Goal: Information Seeking & Learning: Find specific page/section

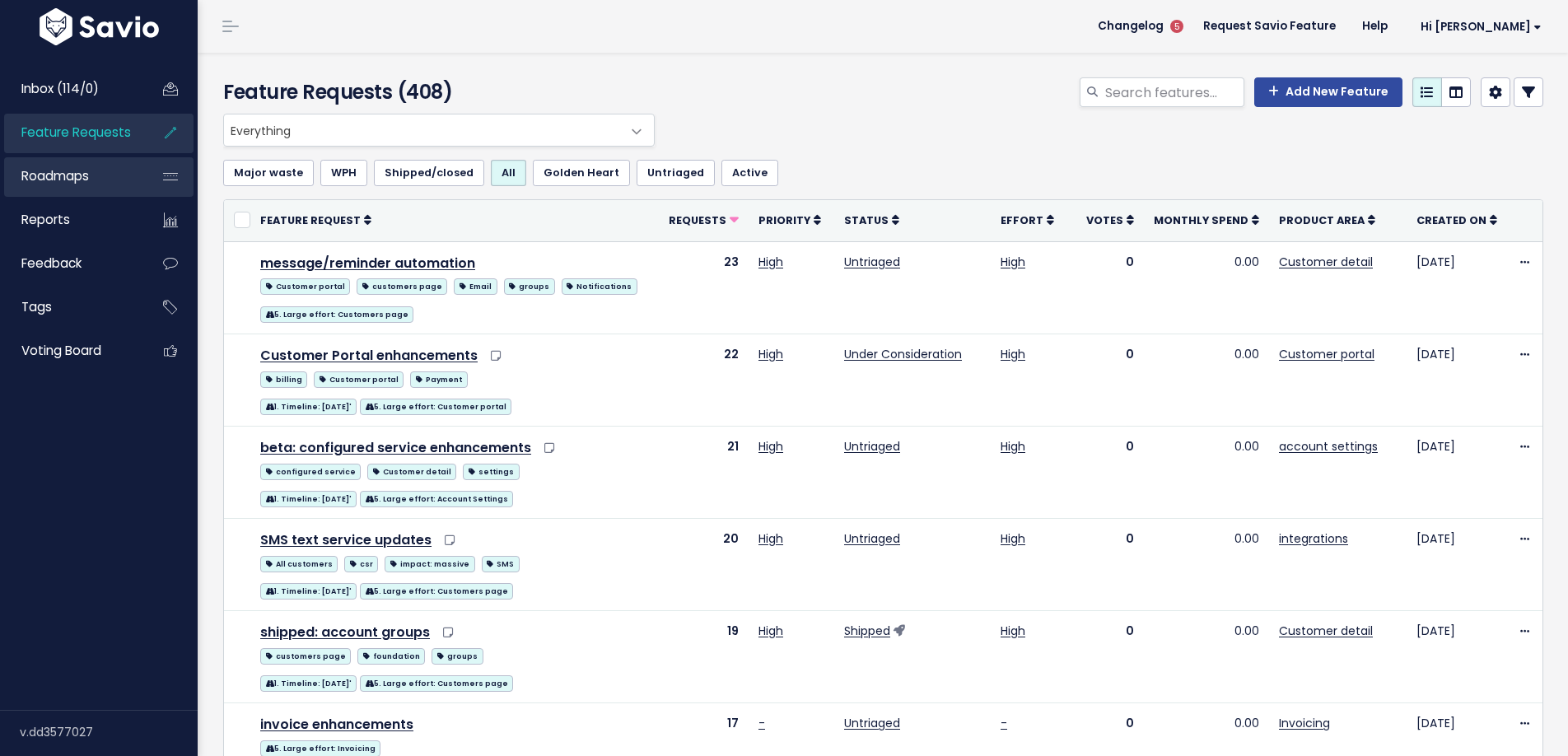
click at [70, 181] on span "Roadmaps" at bounding box center [55, 176] width 68 height 17
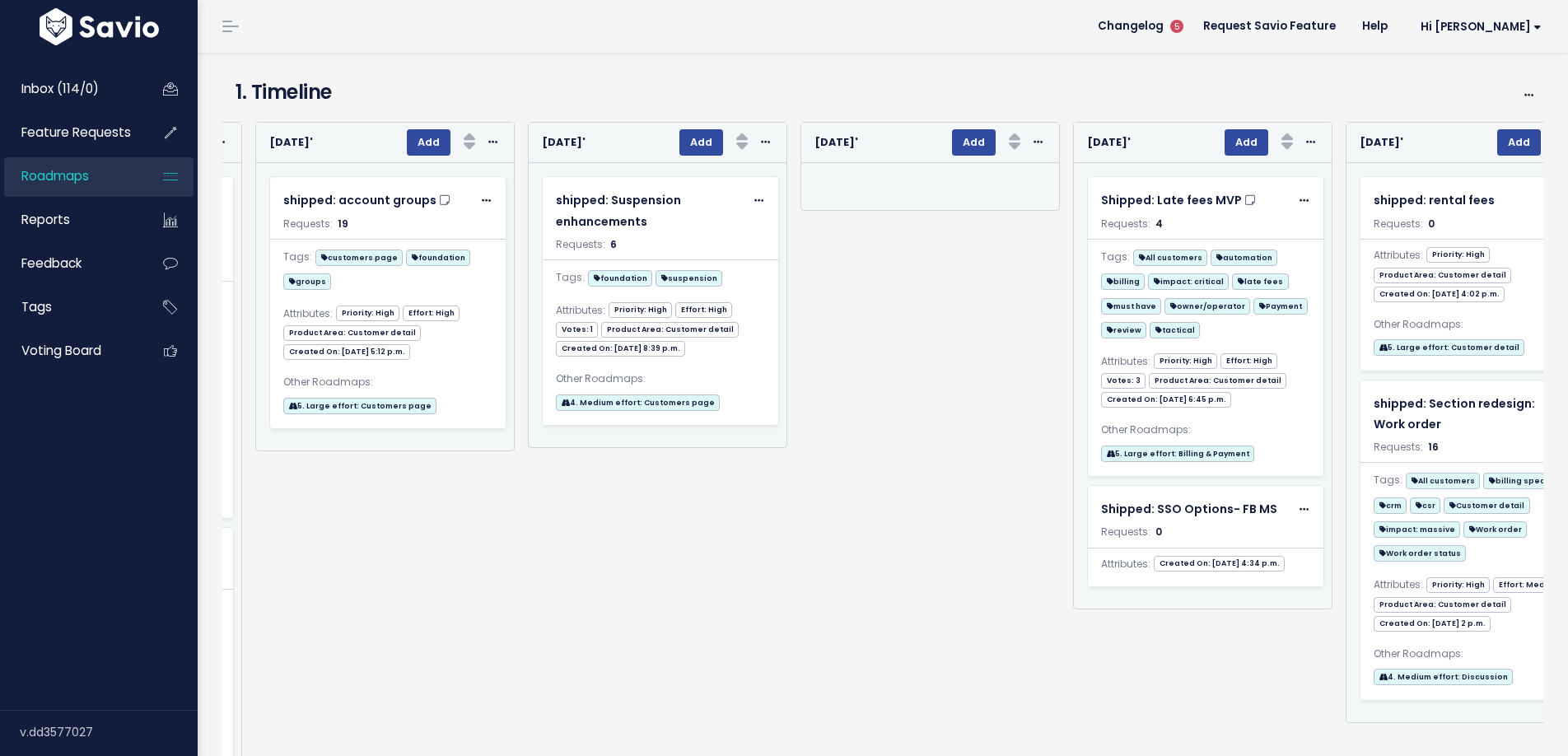
scroll to position [0, 2170]
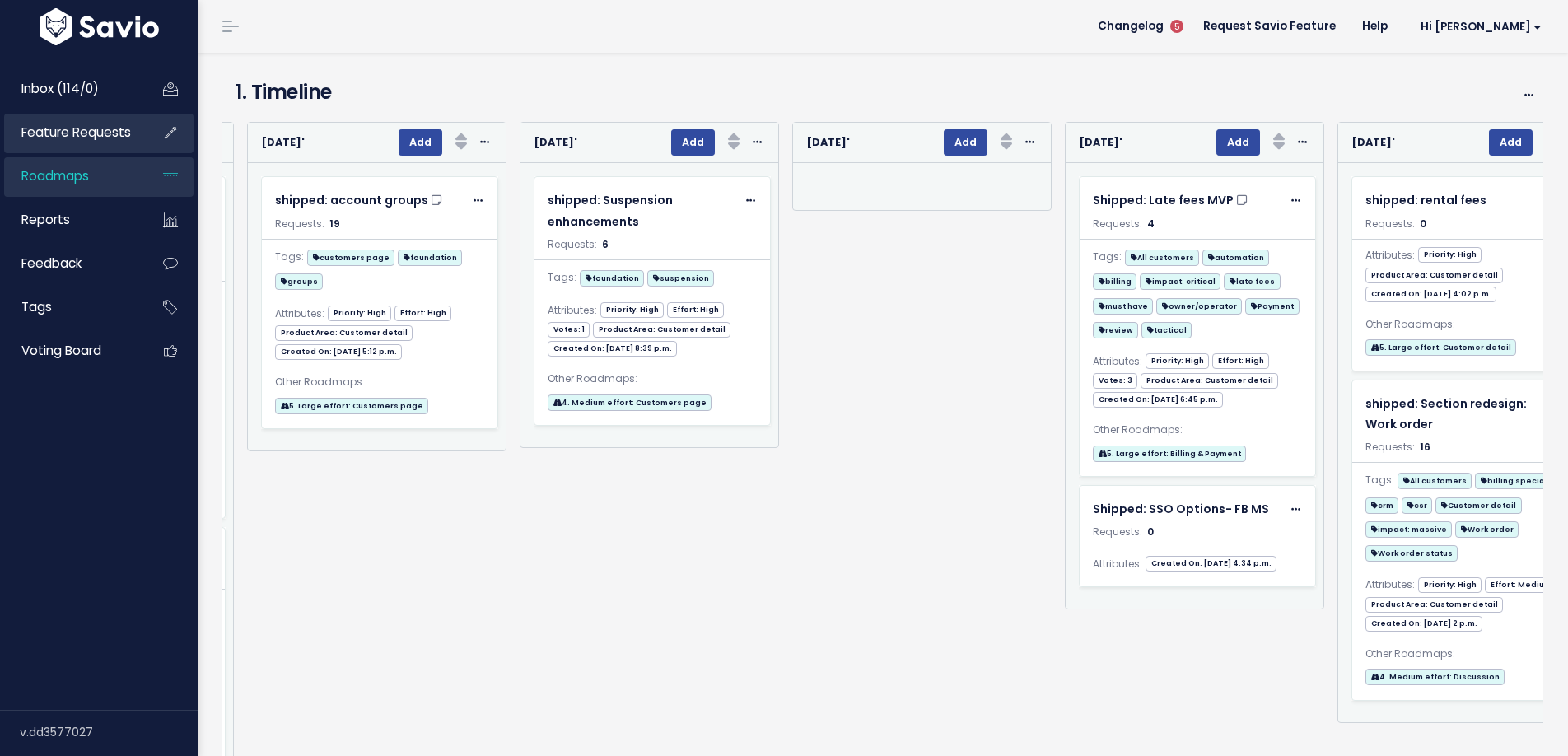
click at [83, 132] on span "Feature Requests" at bounding box center [75, 132] width 109 height 17
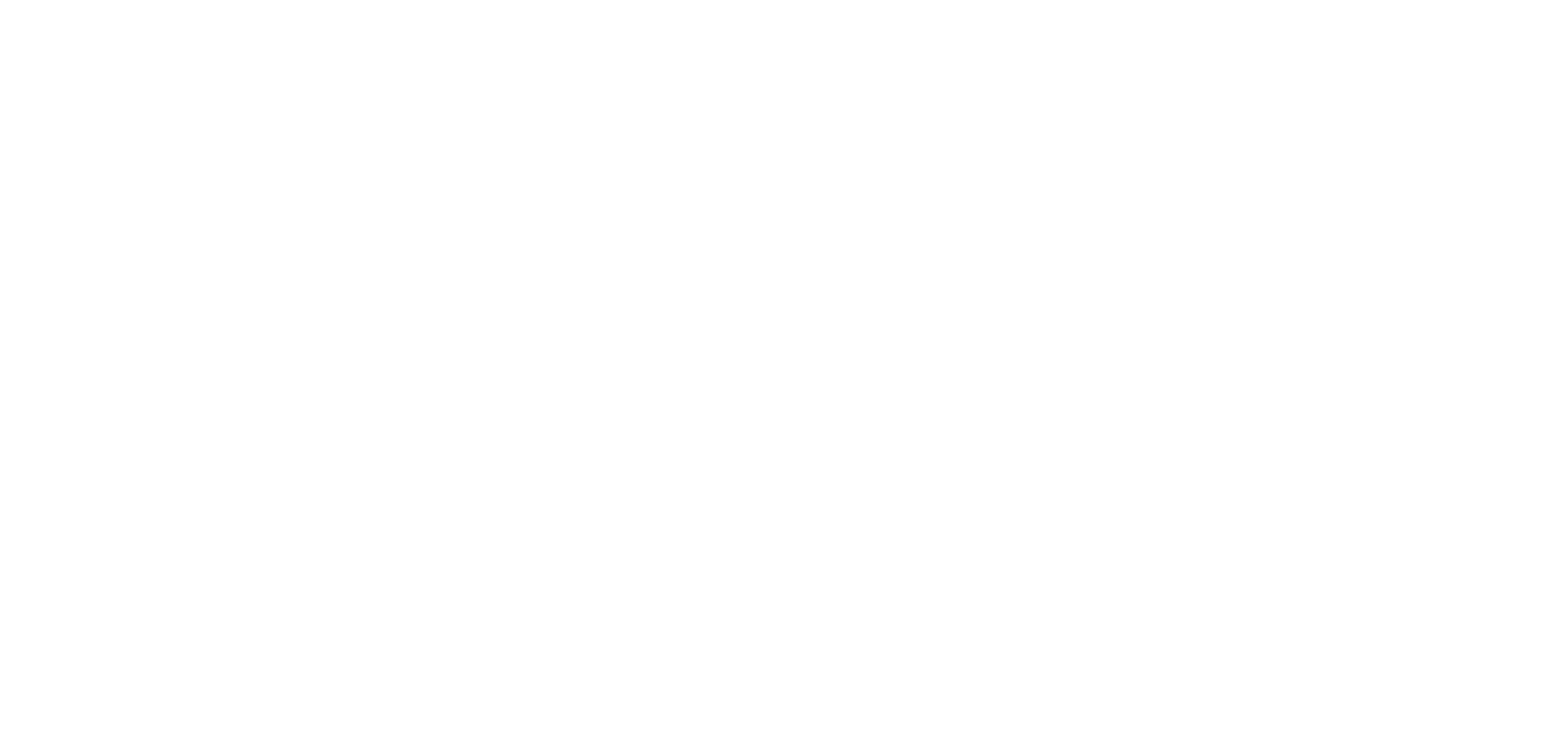
type input "puchase"
drag, startPoint x: 1165, startPoint y: 94, endPoint x: 1034, endPoint y: 87, distance: 131.2
type input "po"
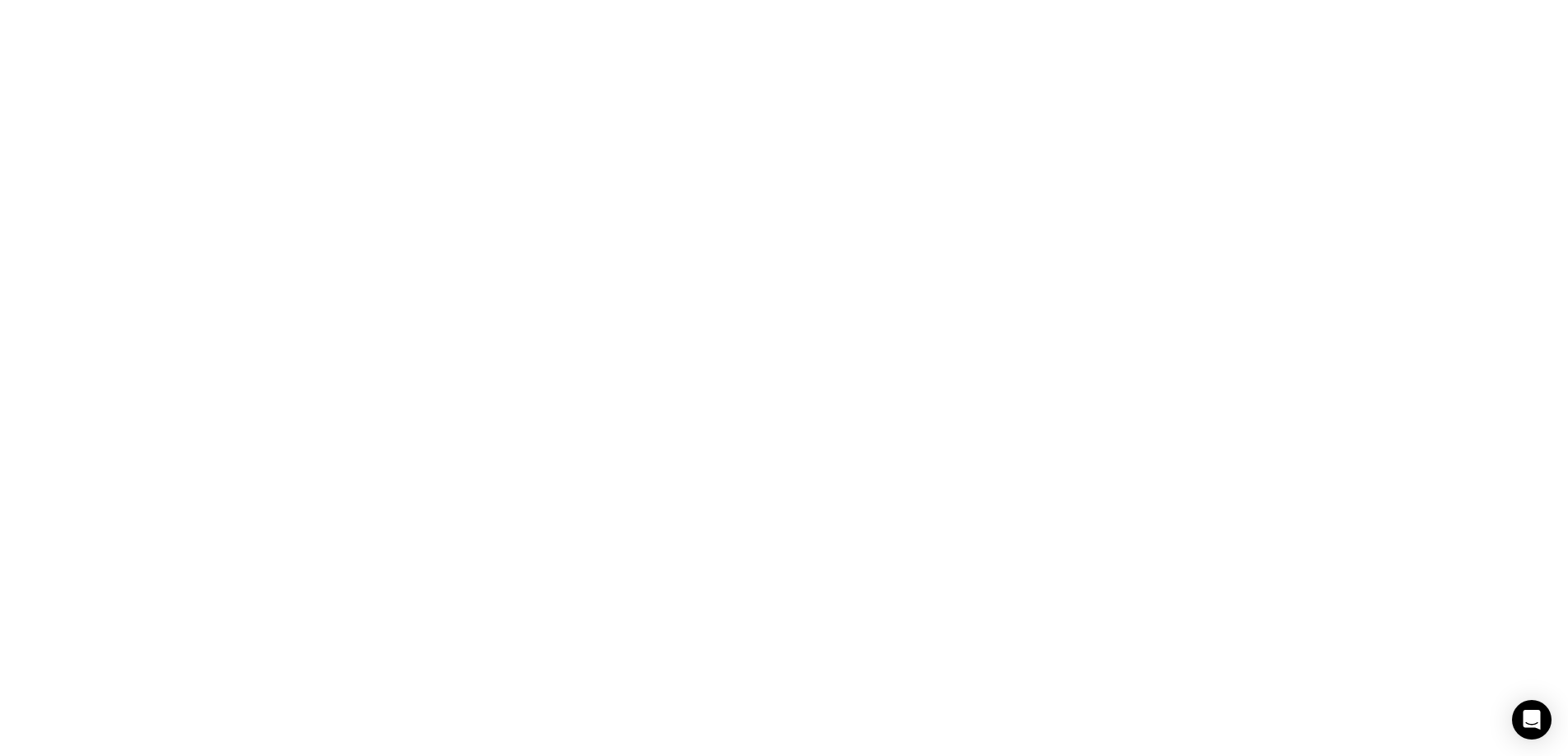
type input "po's"
